Goal: Information Seeking & Learning: Find specific fact

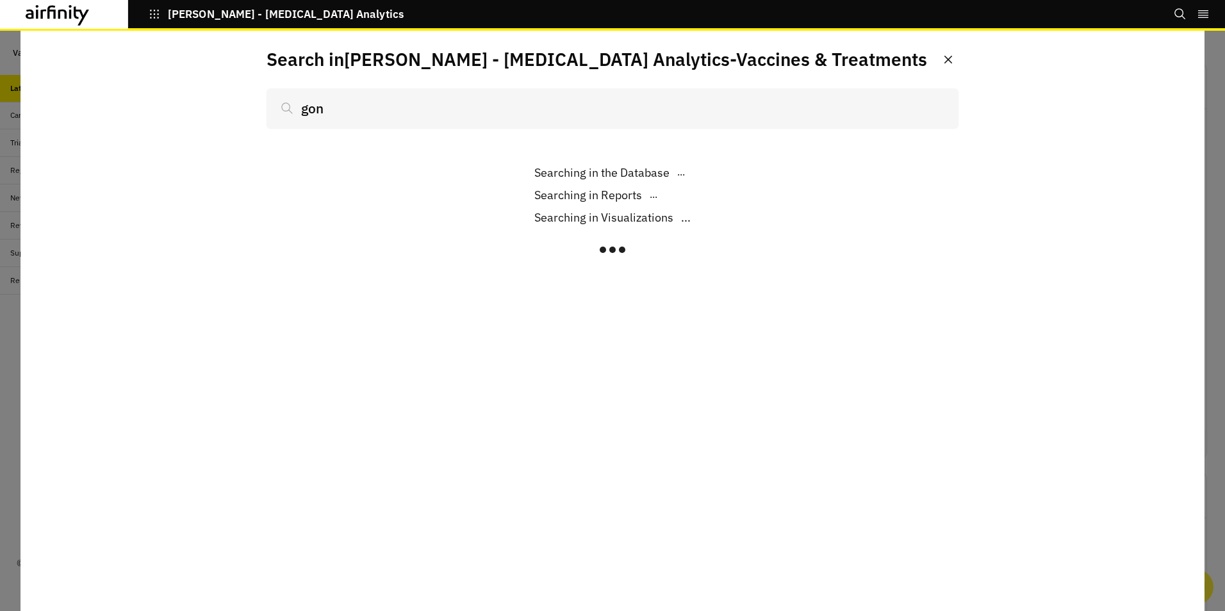
scroll to position [936, 375]
type input "gonorhea combo v"
type input "gonorhea combo vaccine"
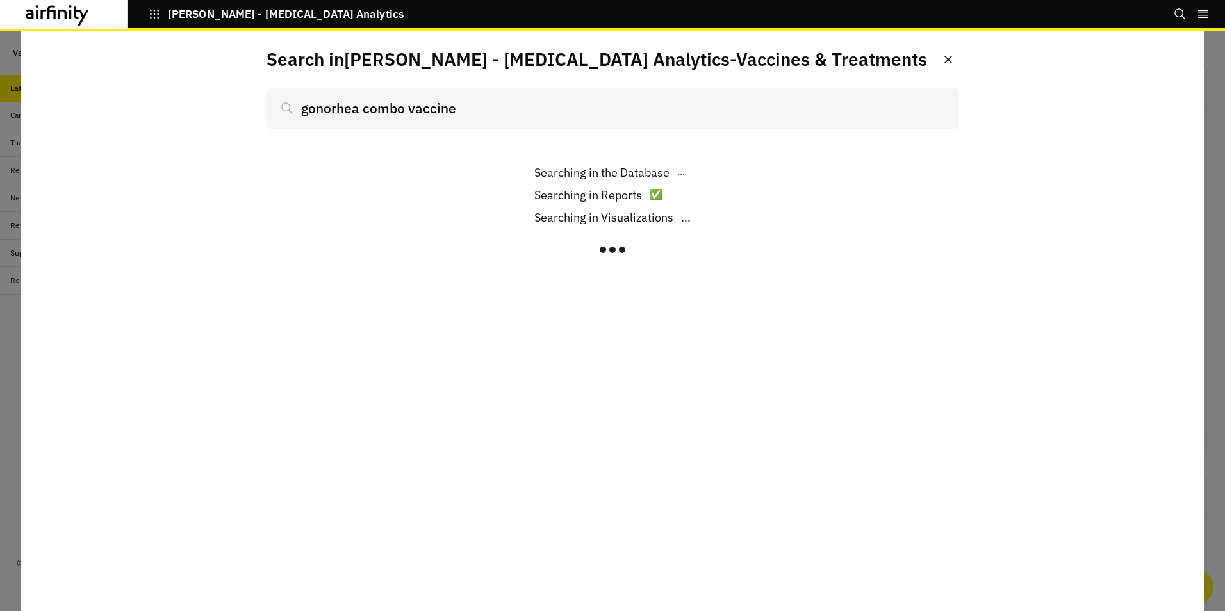
scroll to position [936, 375]
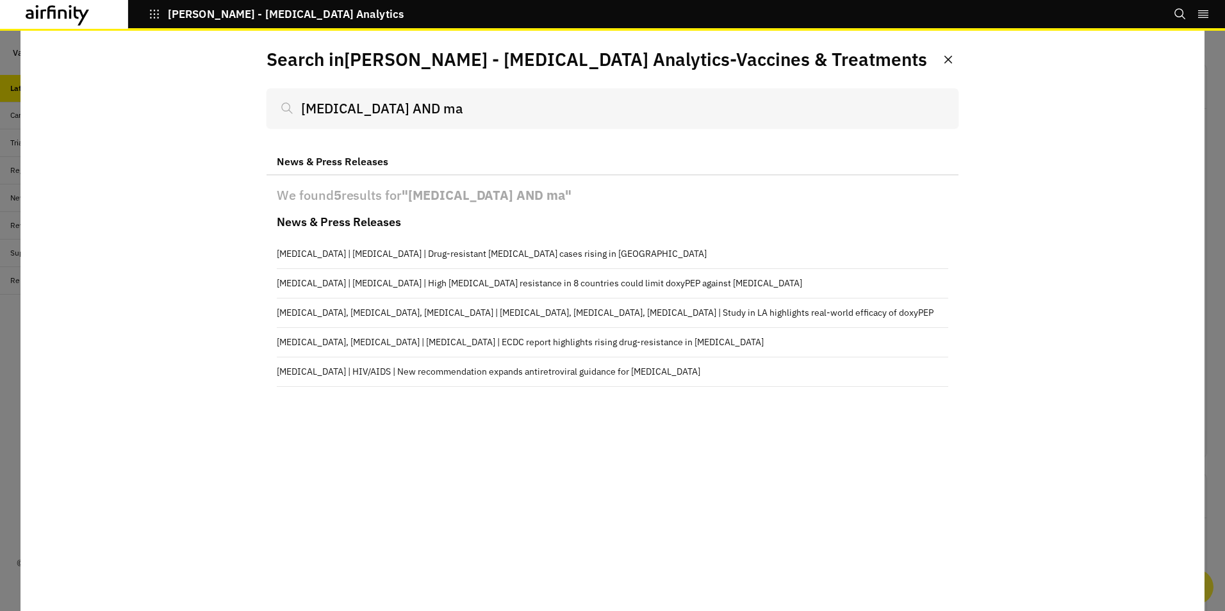
scroll to position [936, 375]
type input "gonorrhea AND m"
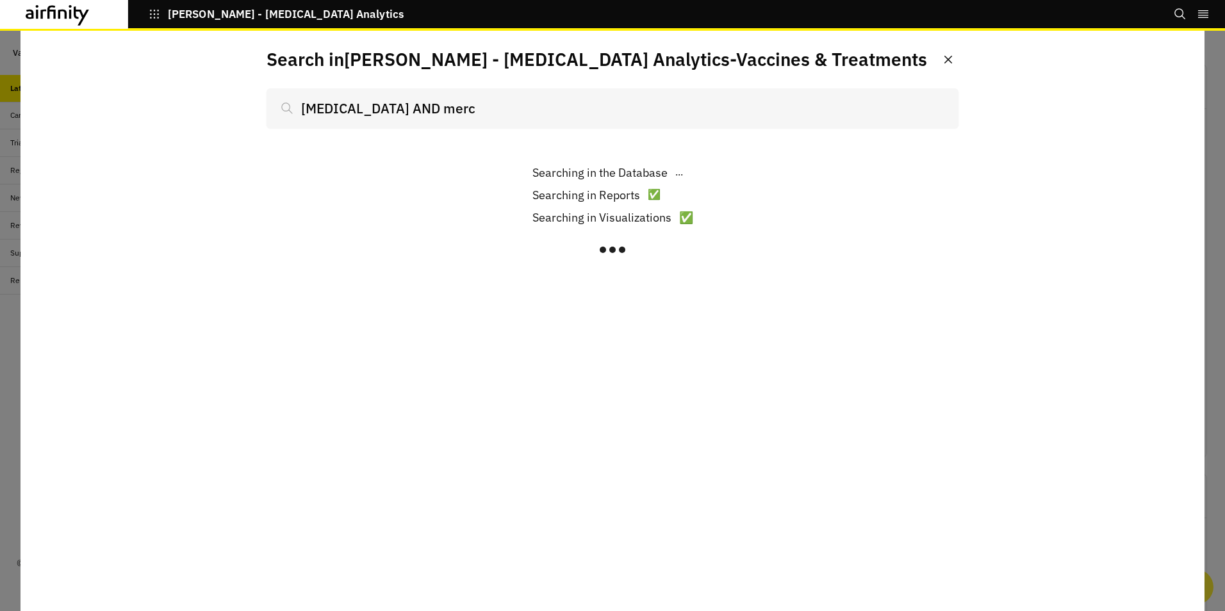
scroll to position [936, 375]
type input "term AND merck"
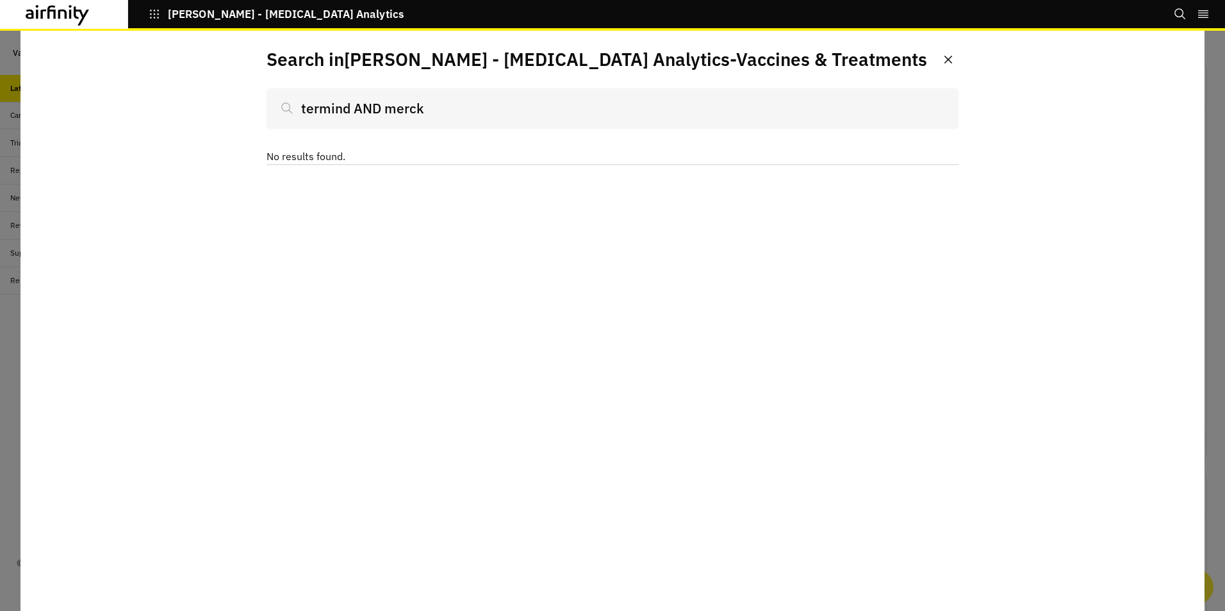
type input "termin AND merck"
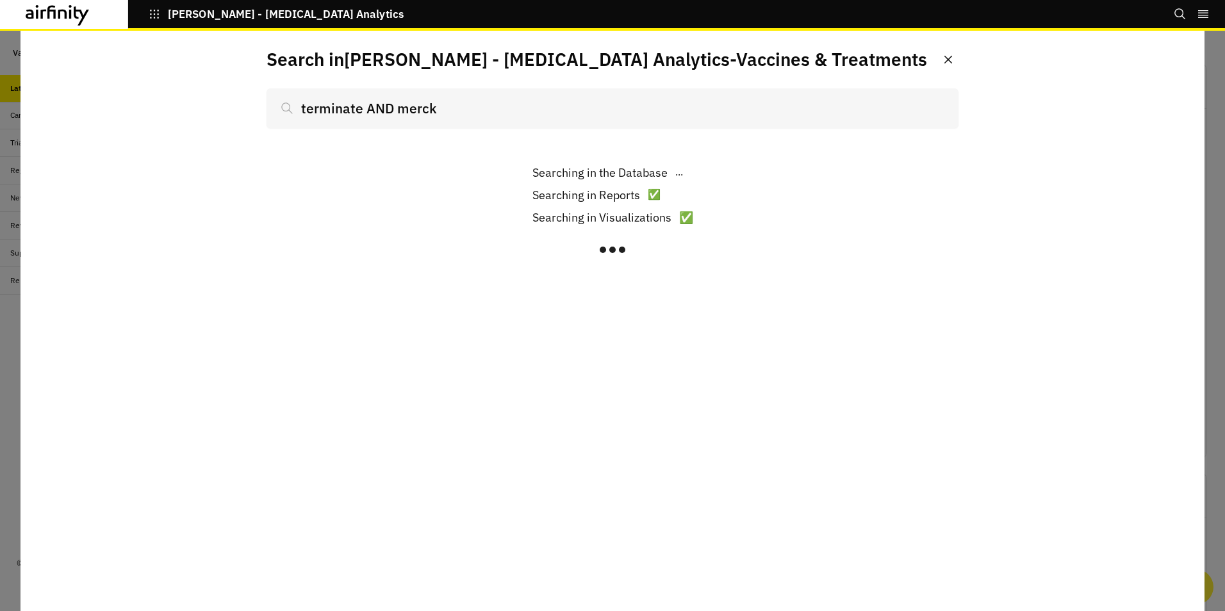
scroll to position [936, 375]
type input "terminated AND merck OR MSD"
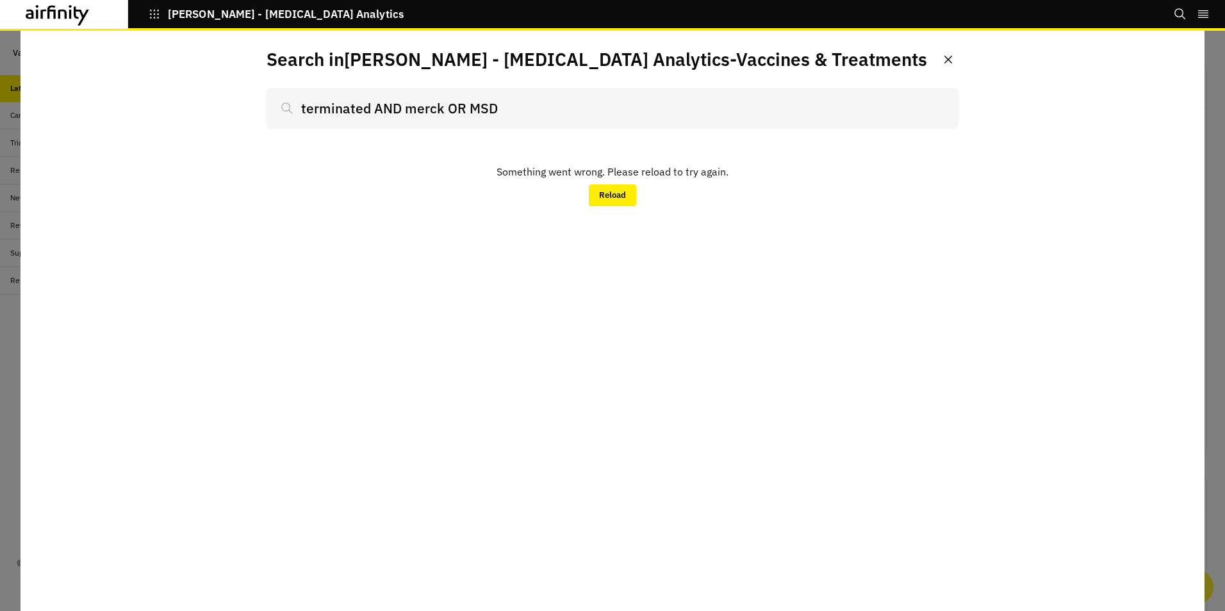
drag, startPoint x: 502, startPoint y: 108, endPoint x: 446, endPoint y: 108, distance: 56.4
click at [446, 108] on input "terminated AND merck OR MSD" at bounding box center [613, 108] width 692 height 40
type input "terminated AND (merck OR MSD"
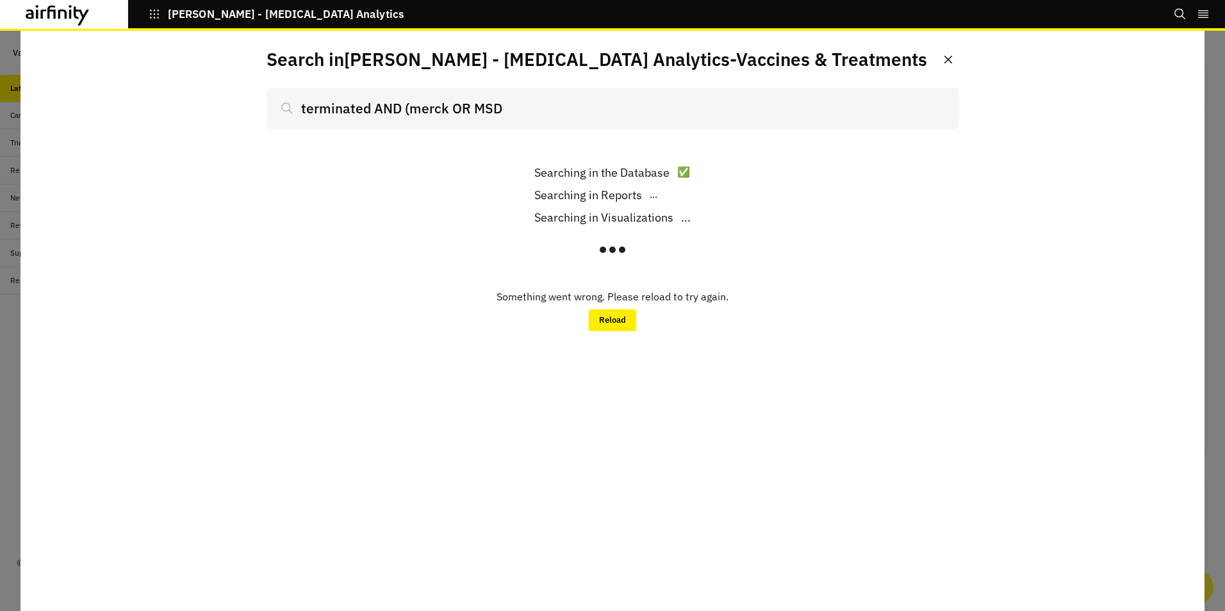
drag, startPoint x: 500, startPoint y: 111, endPoint x: 512, endPoint y: 104, distance: 13.5
click at [501, 110] on input "terminated AND (merck OR MSD" at bounding box center [613, 108] width 692 height 40
type input "terminated AND Merck AN"
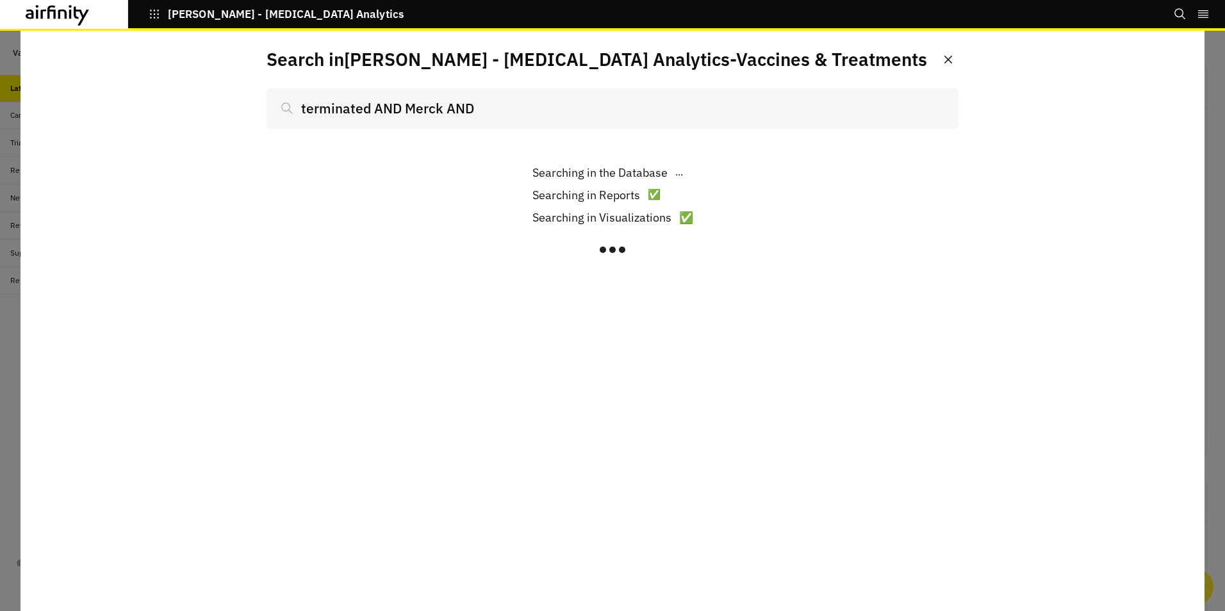
scroll to position [936, 375]
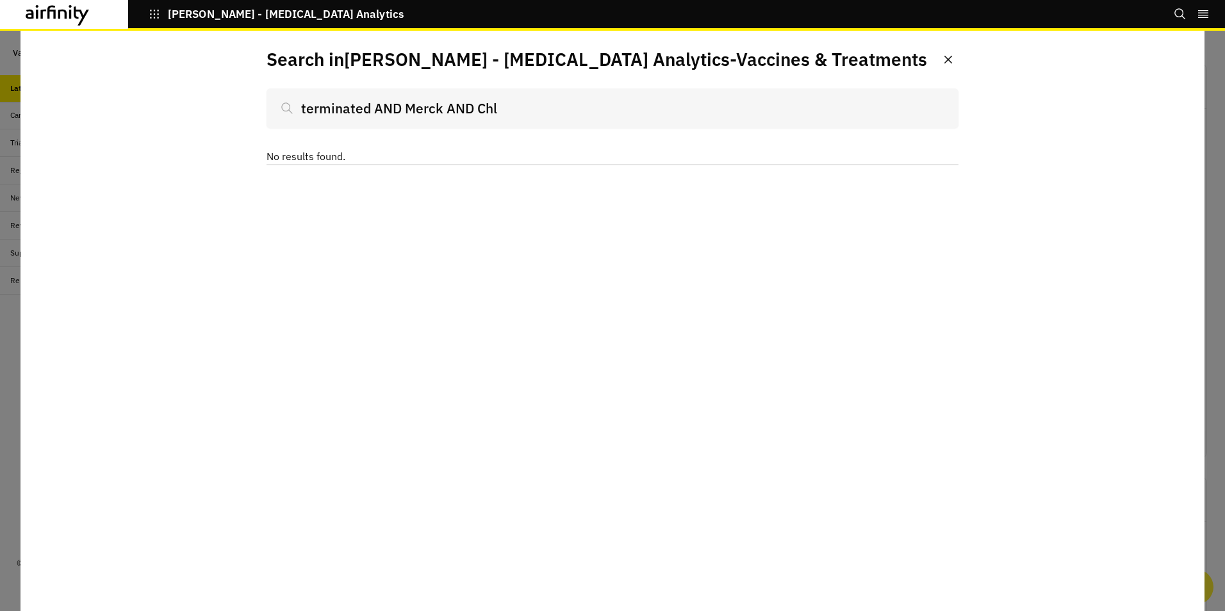
type input "terminated AND Merck AND Chla"
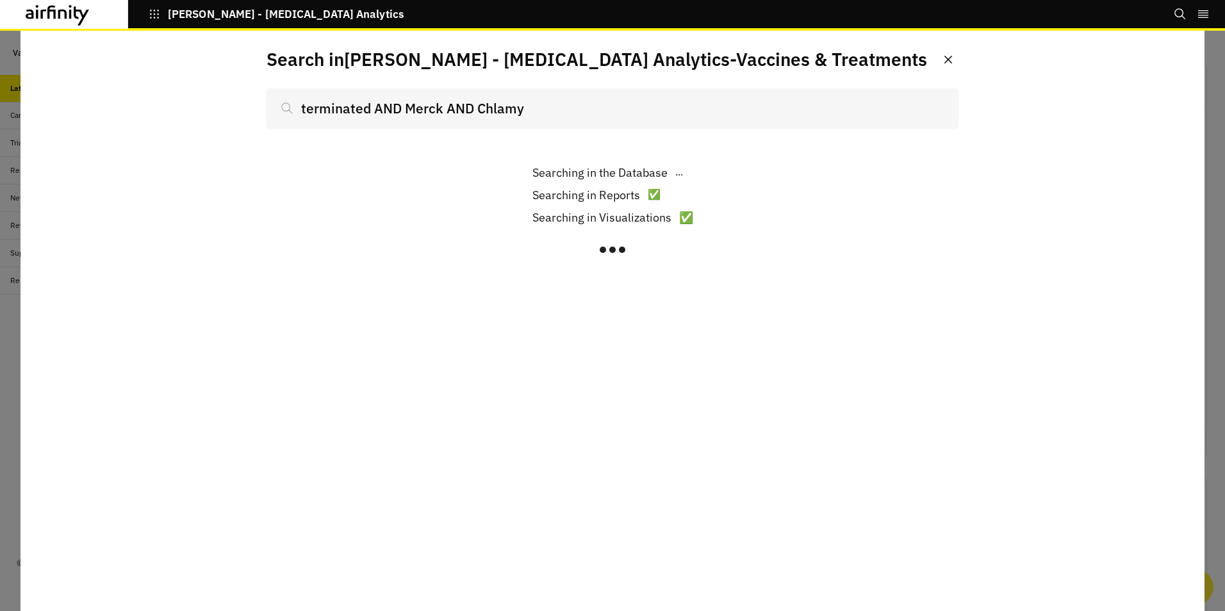
scroll to position [936, 375]
type input "terminated AND Merck AND Chlamyd"
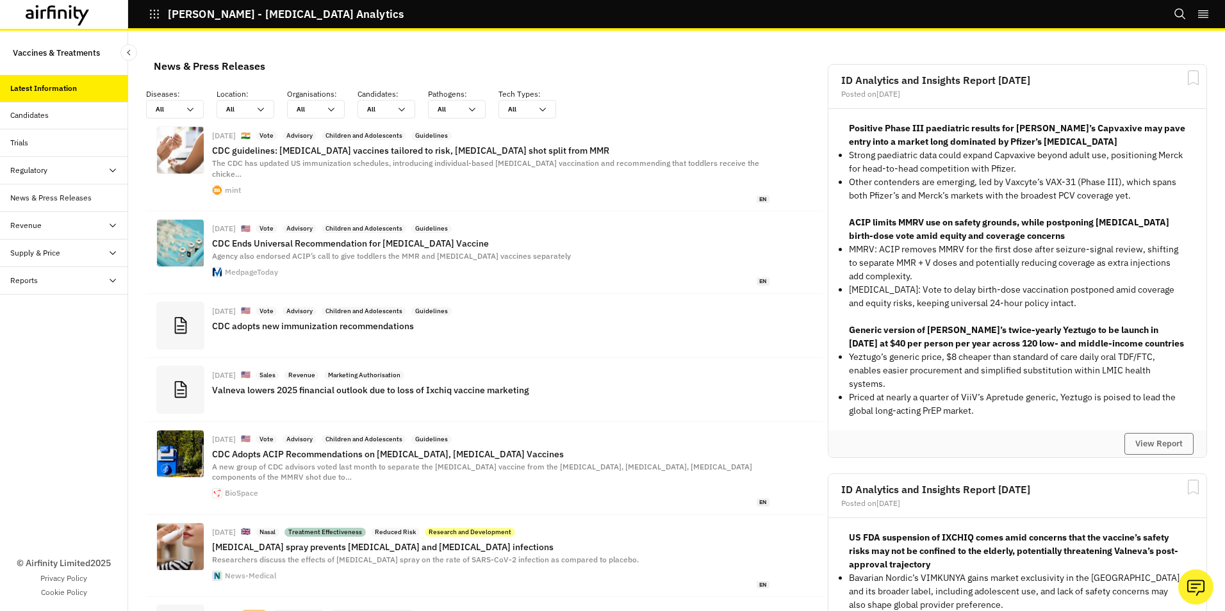
scroll to position [936, 375]
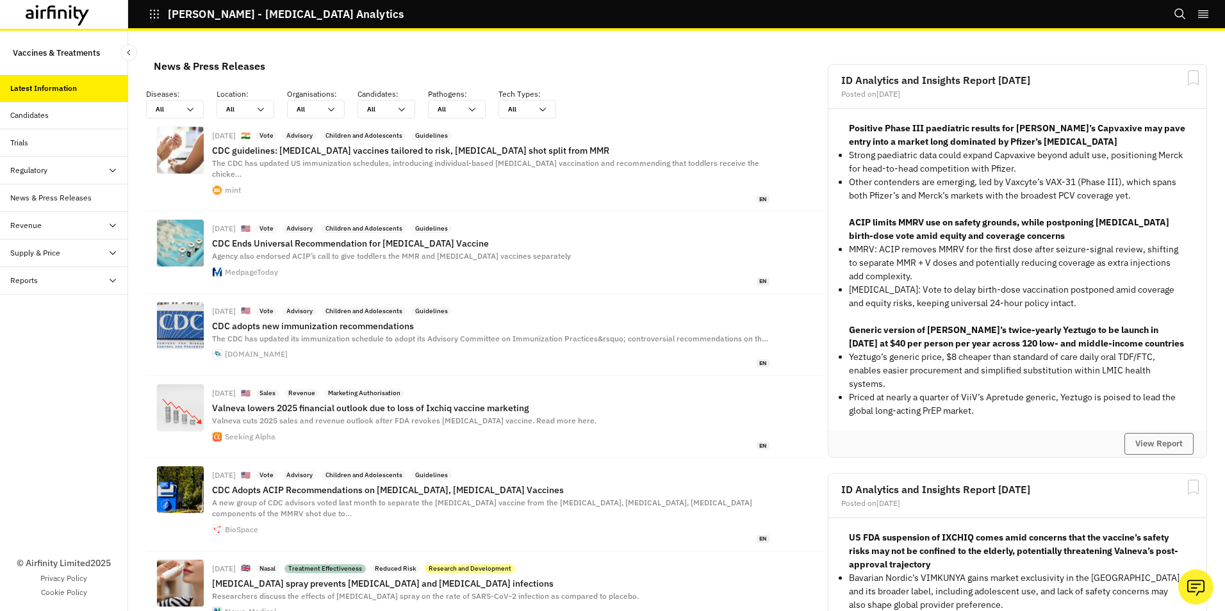
click at [1178, 12] on icon "Search" at bounding box center [1180, 14] width 13 height 13
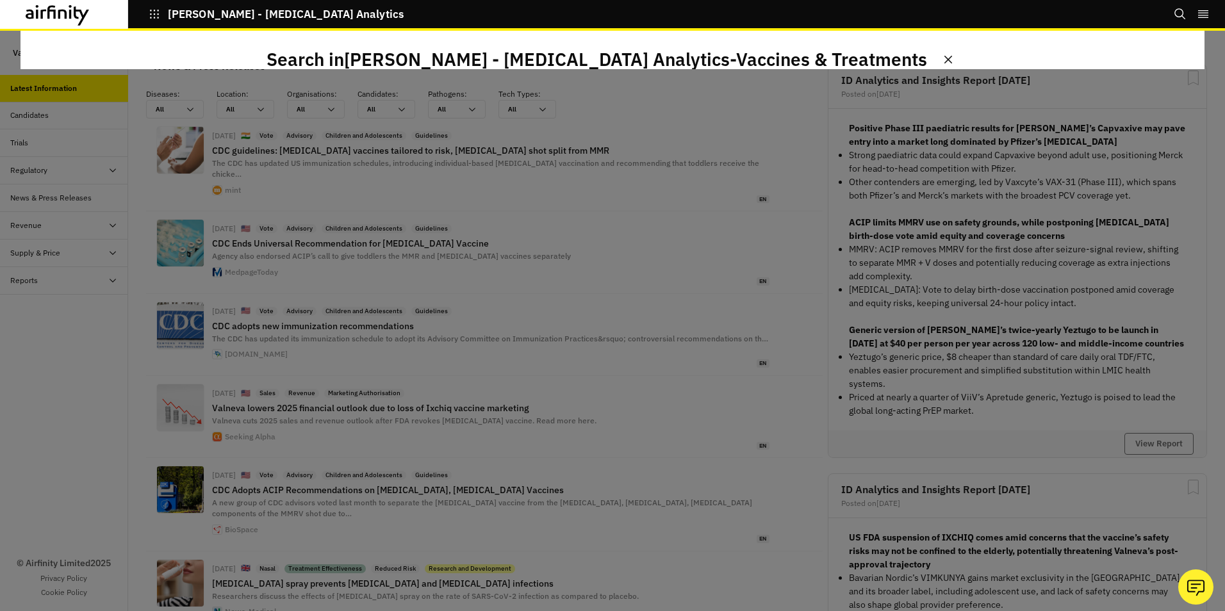
scroll to position [0, 0]
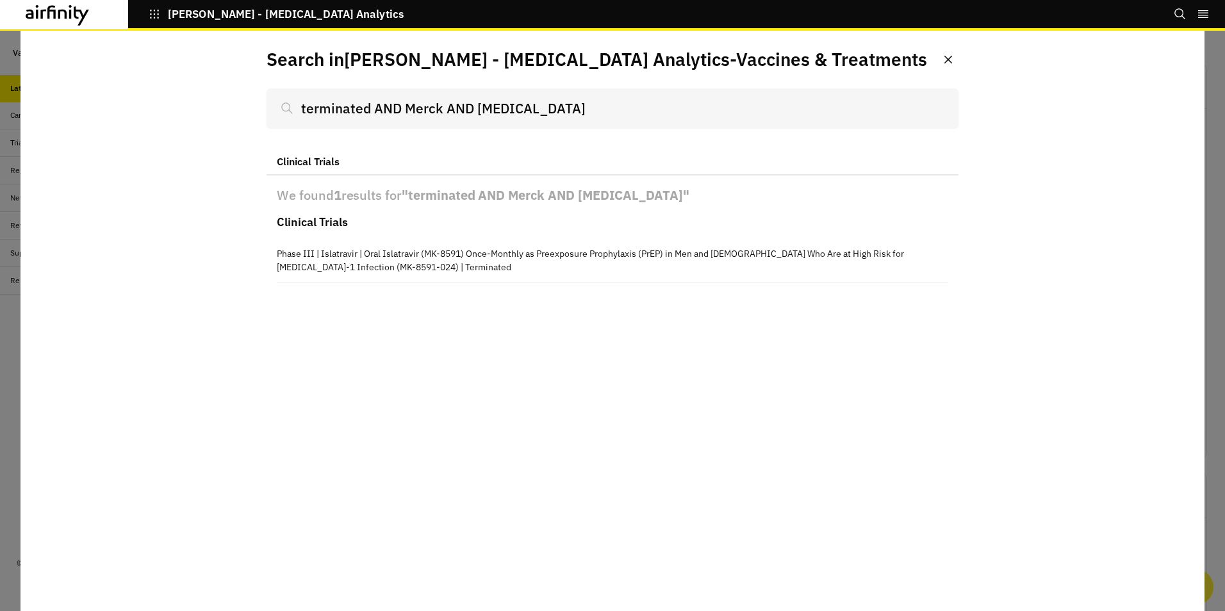
drag, startPoint x: 579, startPoint y: 103, endPoint x: 273, endPoint y: 106, distance: 305.7
click at [273, 106] on div "terminated AND Merck AND Chlamydia" at bounding box center [613, 108] width 692 height 40
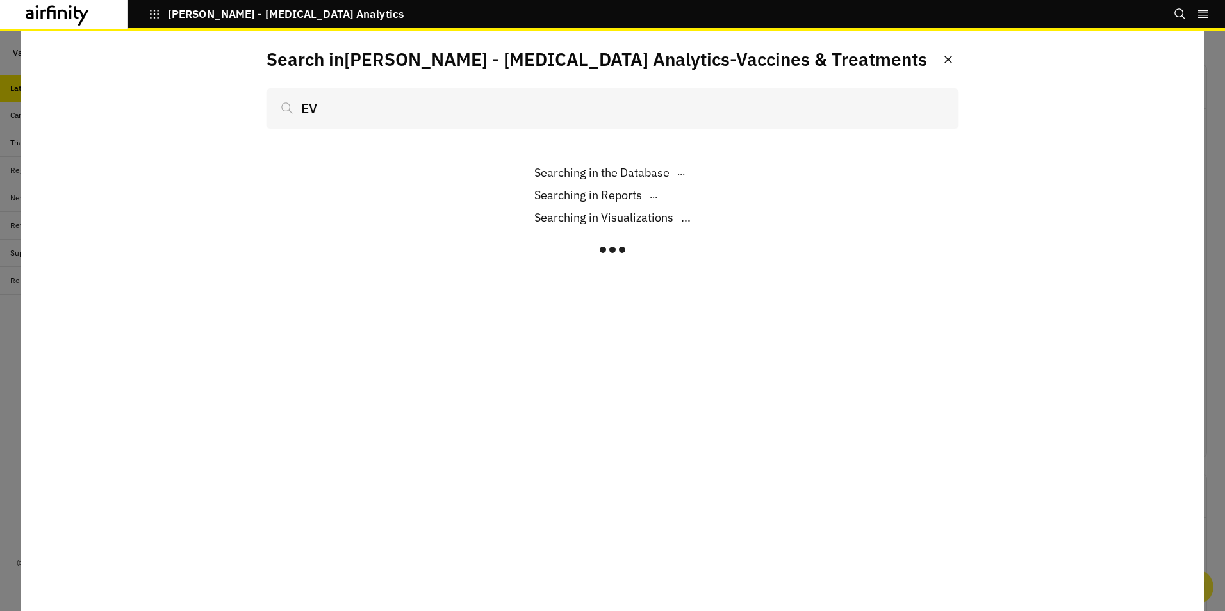
type input "EVX"
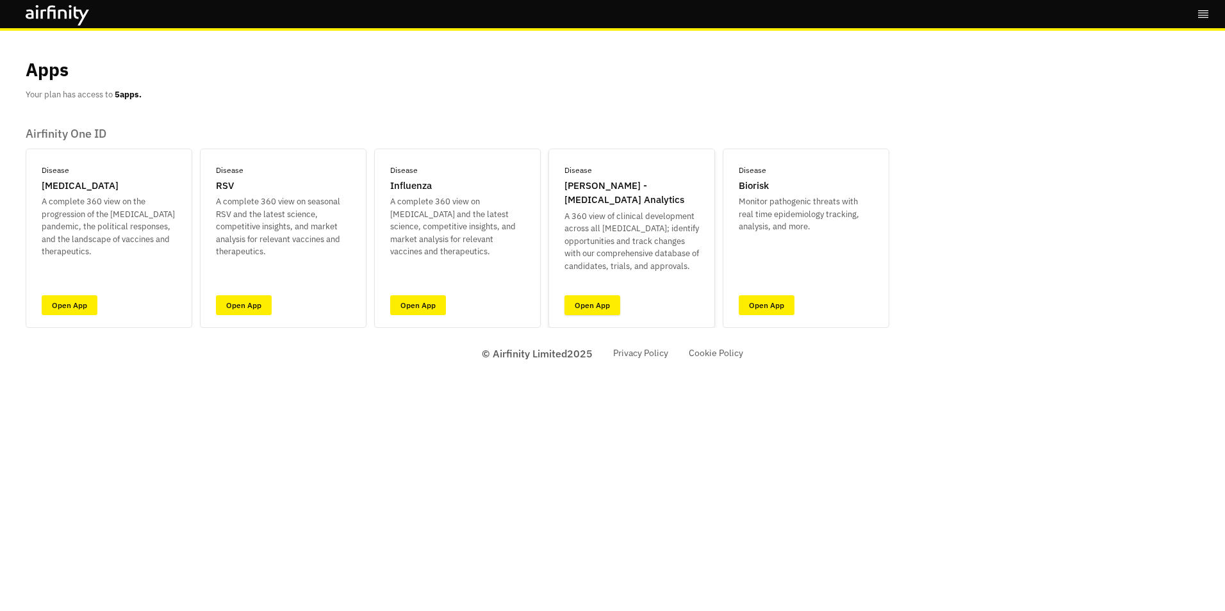
click at [602, 303] on link "Open App" at bounding box center [593, 305] width 56 height 20
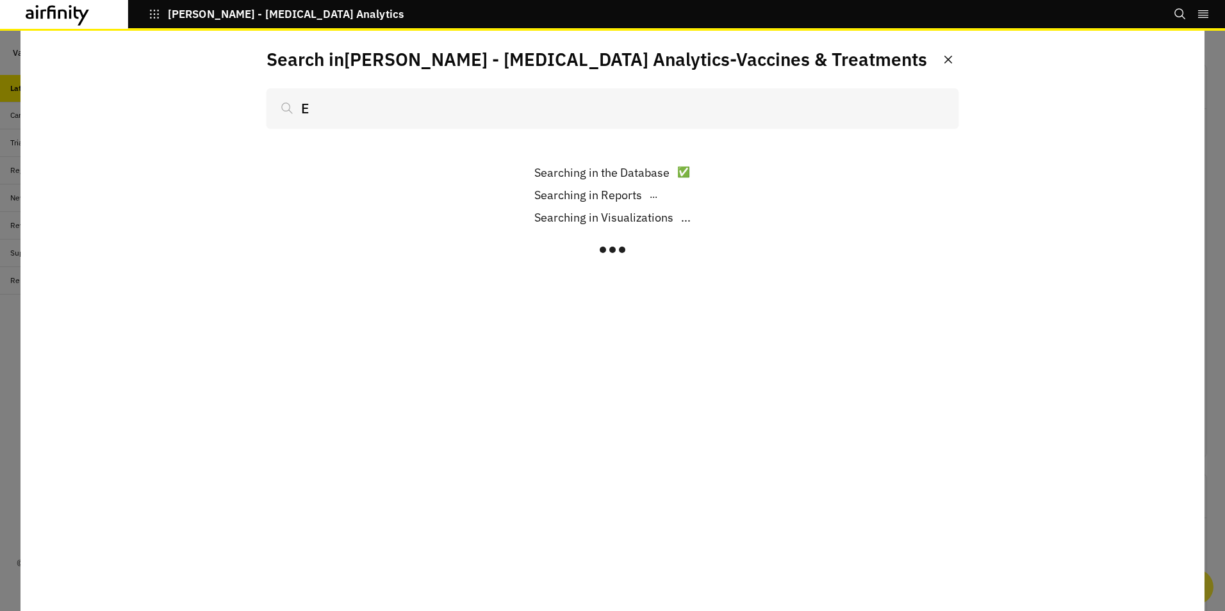
scroll to position [936, 375]
type input "EVX-"
type input "EVX-B3"
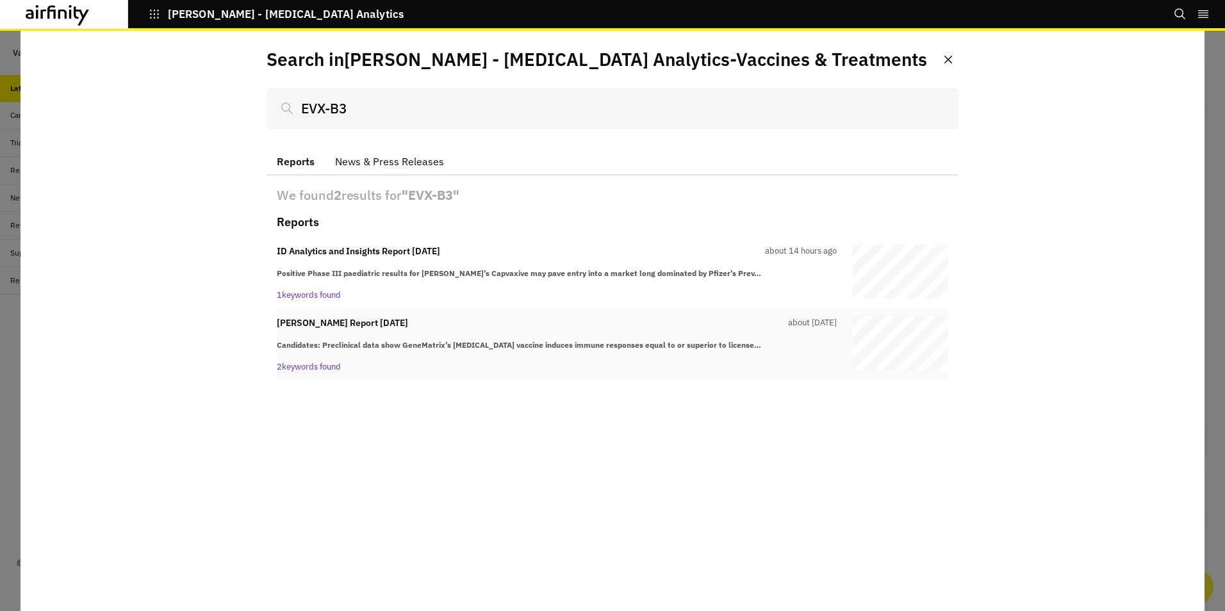
click at [398, 343] on strong "Candidates: Preclinical data show GeneMatrix’s shingles vaccine induces immune …" at bounding box center [519, 345] width 484 height 10
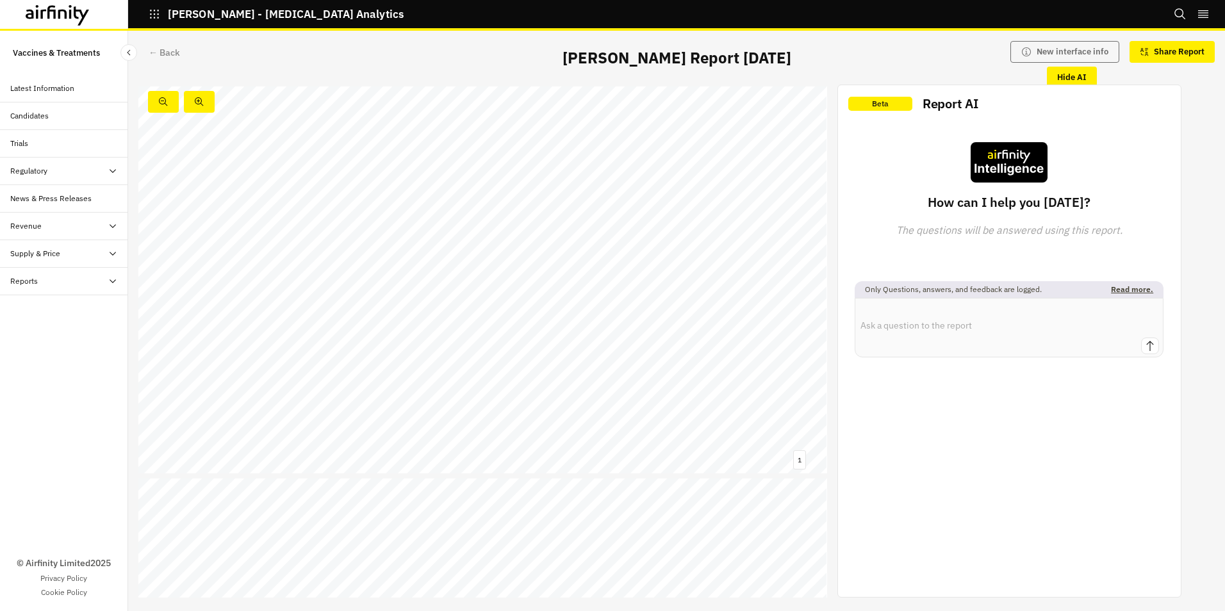
scroll to position [961, 0]
drag, startPoint x: 497, startPoint y: 244, endPoint x: 900, endPoint y: 42, distance: 450.2
click at [900, 42] on div "← Back [PERSON_NAME] Report [DATE] New interface info Share Report Hide AI" at bounding box center [676, 60] width 1097 height 49
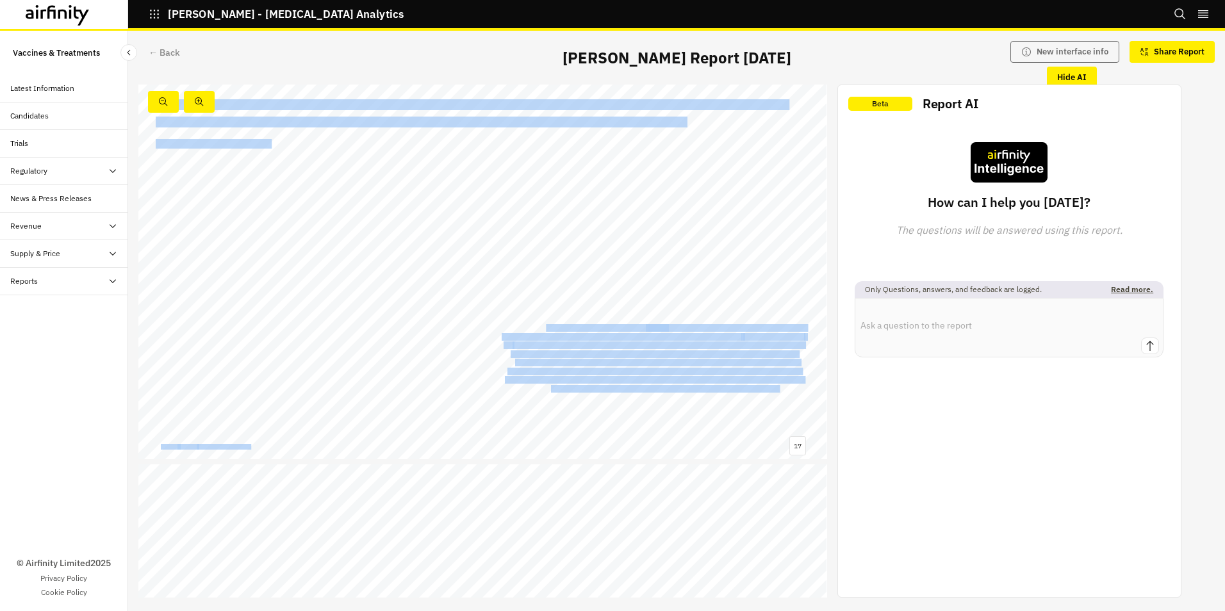
drag, startPoint x: 547, startPoint y: 329, endPoint x: 783, endPoint y: 385, distance: 242.9
click at [783, 385] on div "Candidates (Disease/Pathogen) Media Article Title Organisations Date Implicatio…" at bounding box center [482, 266] width 689 height 388
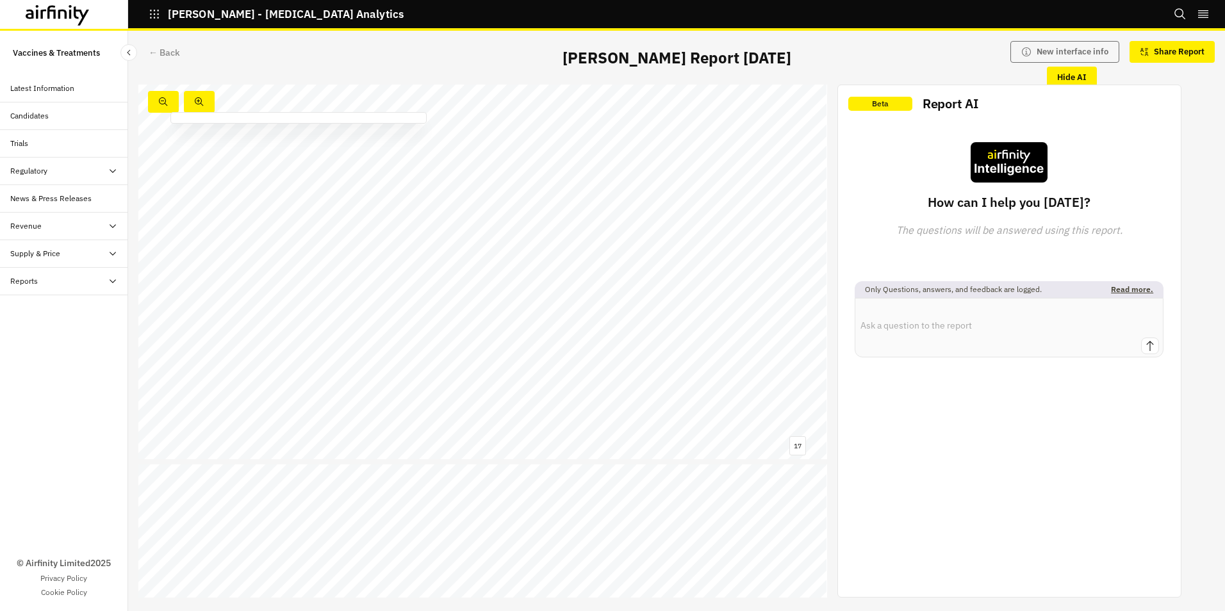
scroll to position [6229, 0]
